Goal: Navigation & Orientation: Find specific page/section

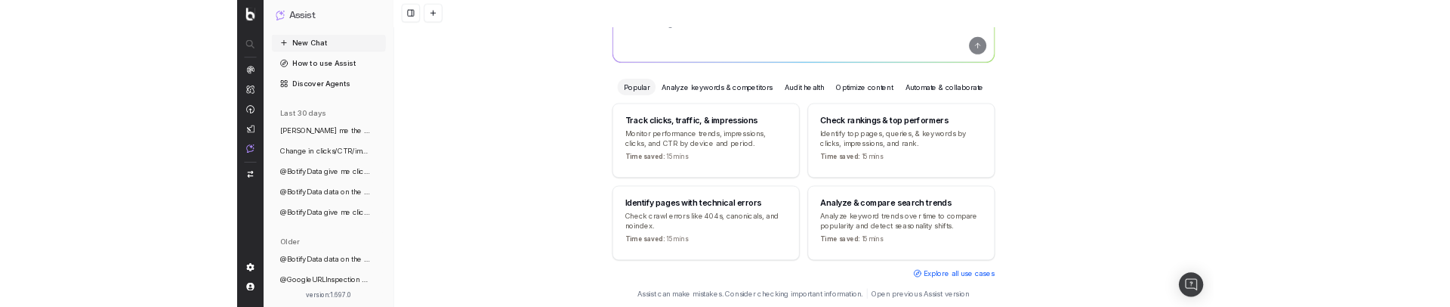
scroll to position [131, 0]
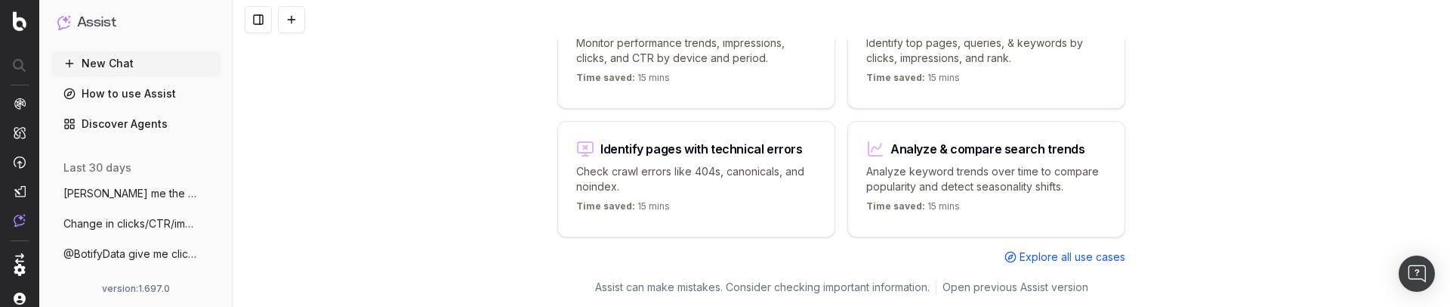
scroll to position [279, 0]
